Goal: Task Accomplishment & Management: Complete application form

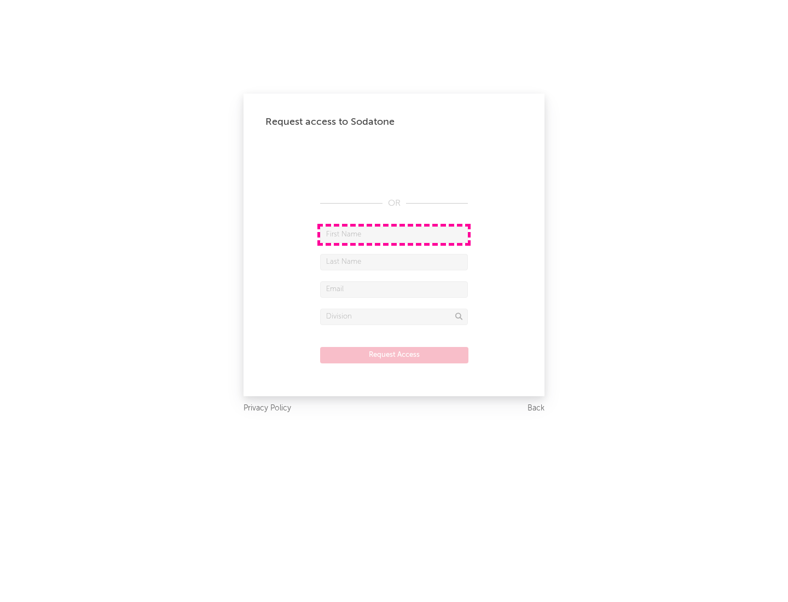
click at [394, 234] on input "text" at bounding box center [394, 234] width 148 height 16
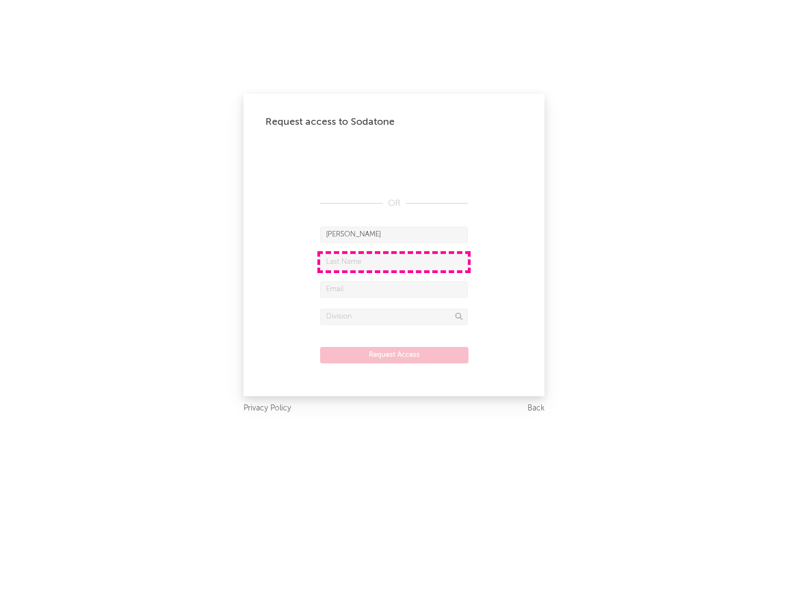
type input "[PERSON_NAME]"
click at [394, 261] on input "text" at bounding box center [394, 262] width 148 height 16
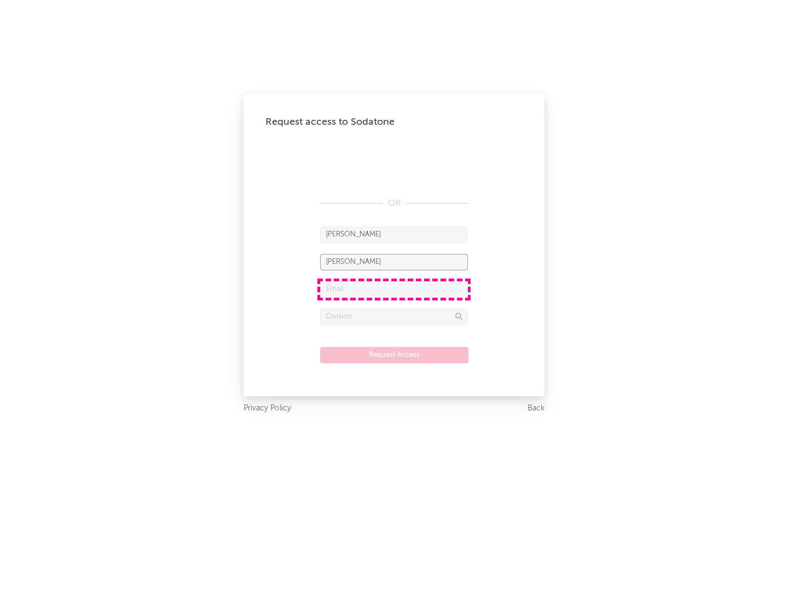
type input "[PERSON_NAME]"
click at [394, 289] on input "text" at bounding box center [394, 289] width 148 height 16
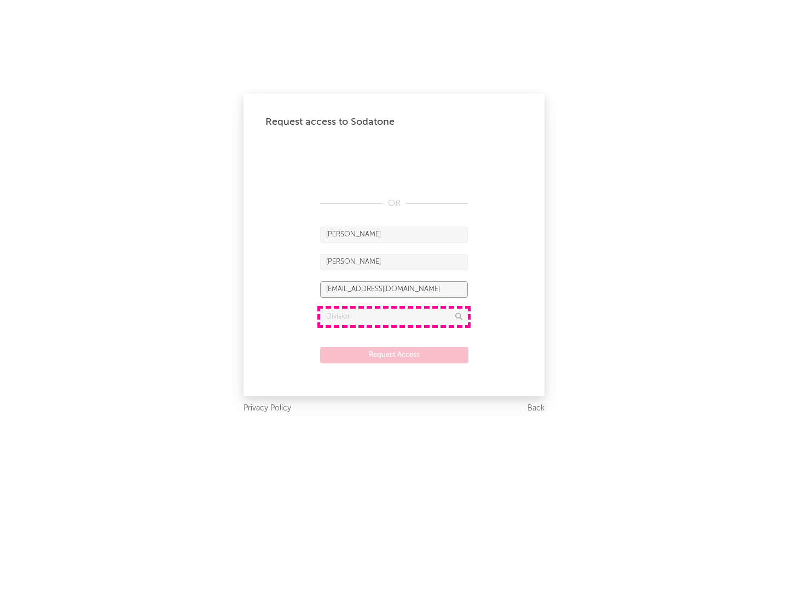
type input "[EMAIL_ADDRESS][DOMAIN_NAME]"
click at [394, 316] on input "text" at bounding box center [394, 316] width 148 height 16
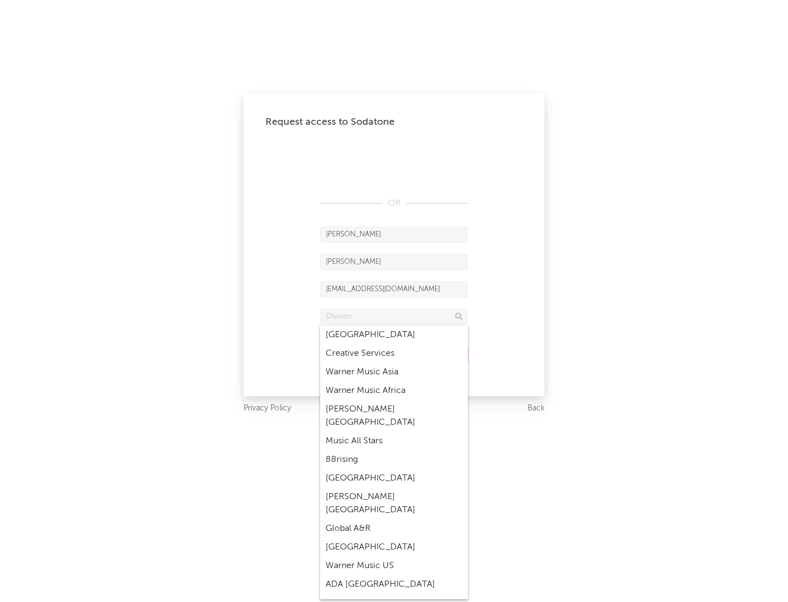
click at [394, 432] on div "Music All Stars" at bounding box center [394, 441] width 148 height 19
type input "Music All Stars"
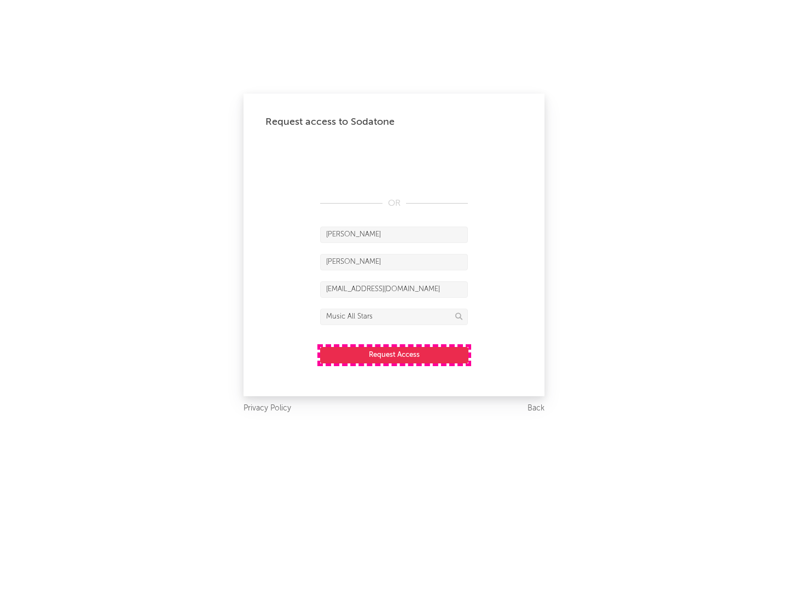
click at [394, 354] on button "Request Access" at bounding box center [394, 355] width 148 height 16
